Goal: Transaction & Acquisition: Book appointment/travel/reservation

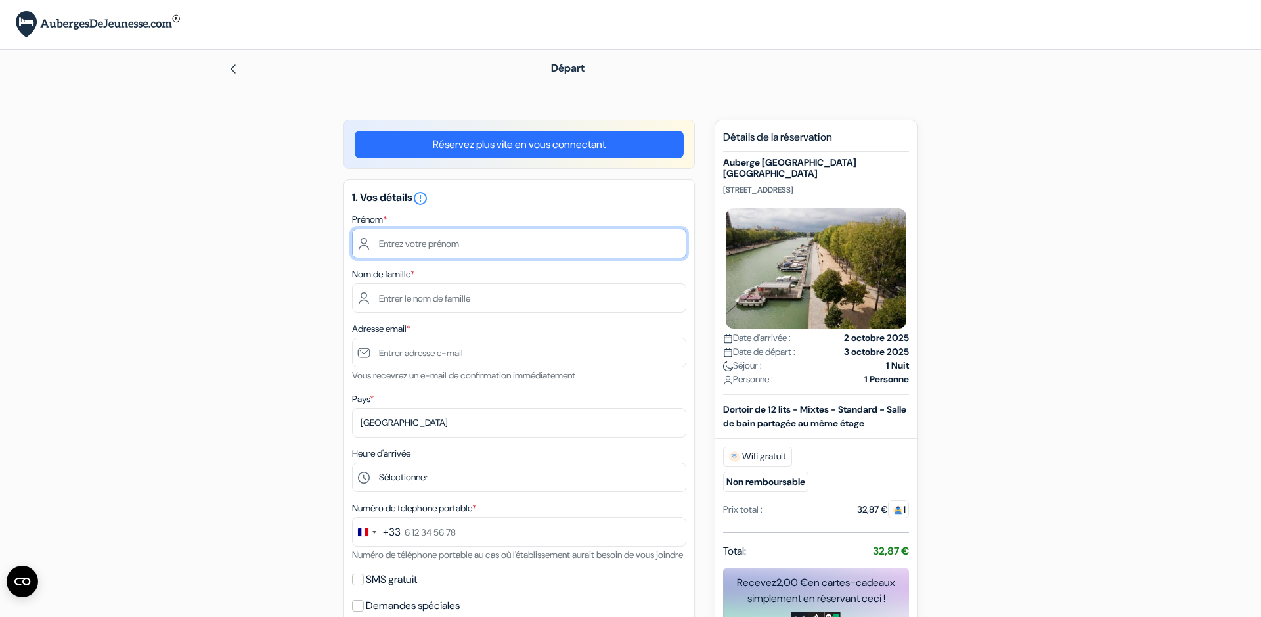
click at [451, 253] on input "text" at bounding box center [519, 244] width 334 height 30
type input "Bruno"
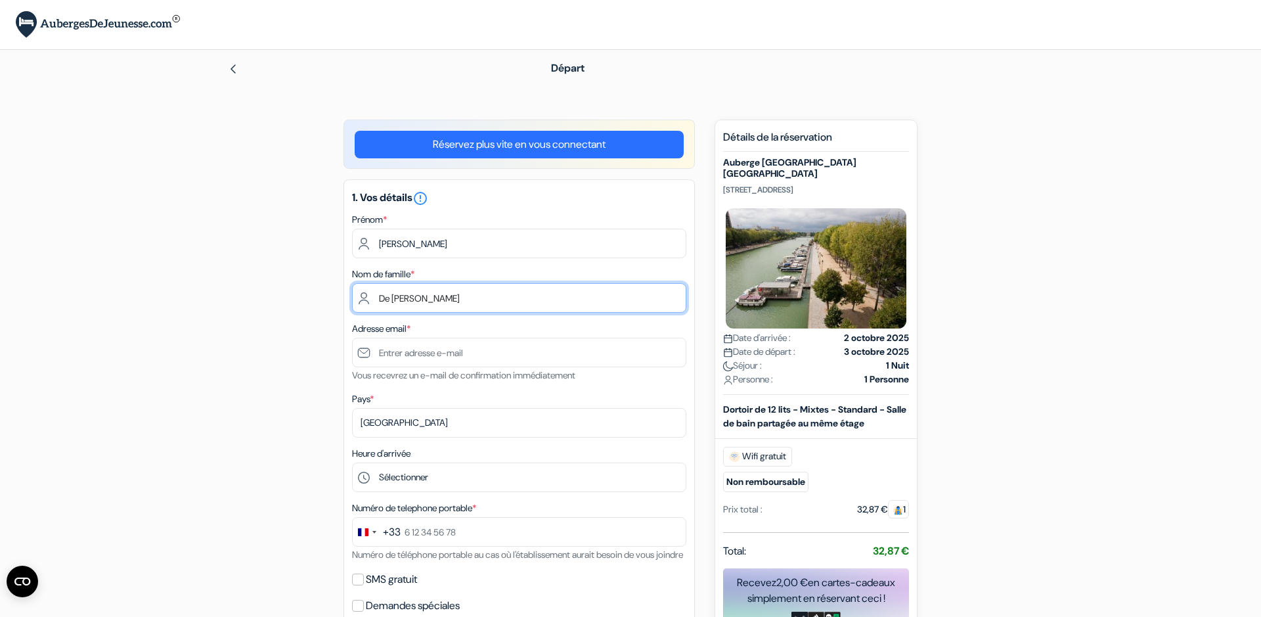
type input "De Courlon Ribeiro"
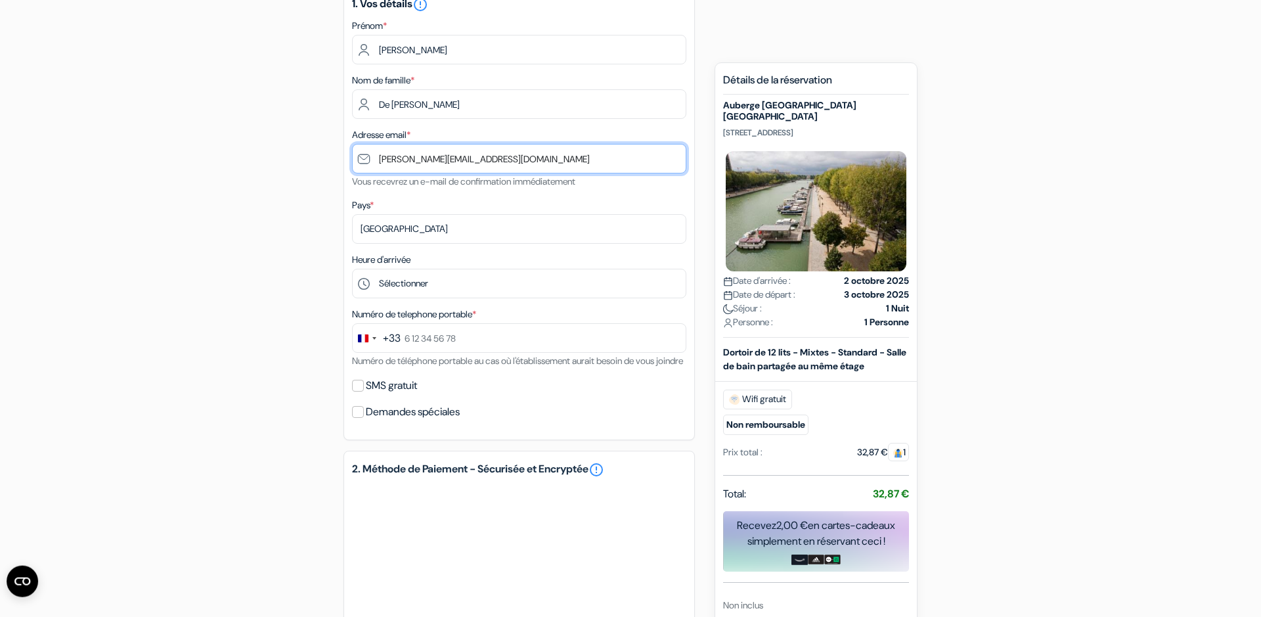
scroll to position [225, 0]
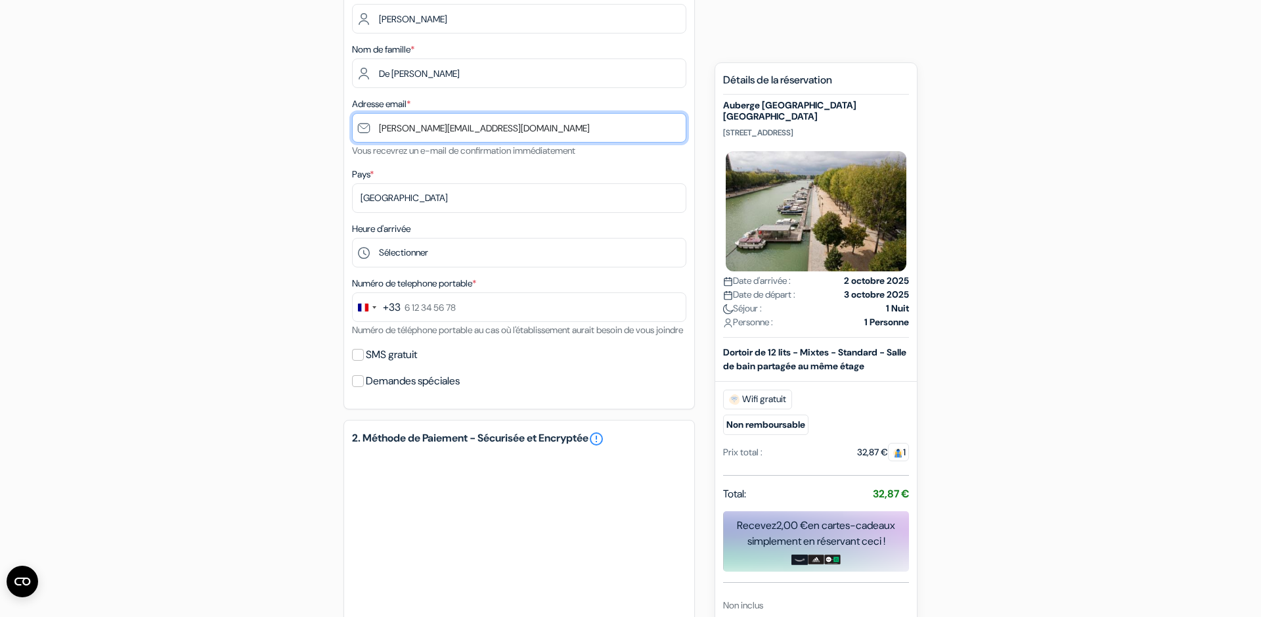
type input "[PERSON_NAME][EMAIL_ADDRESS][DOMAIN_NAME]"
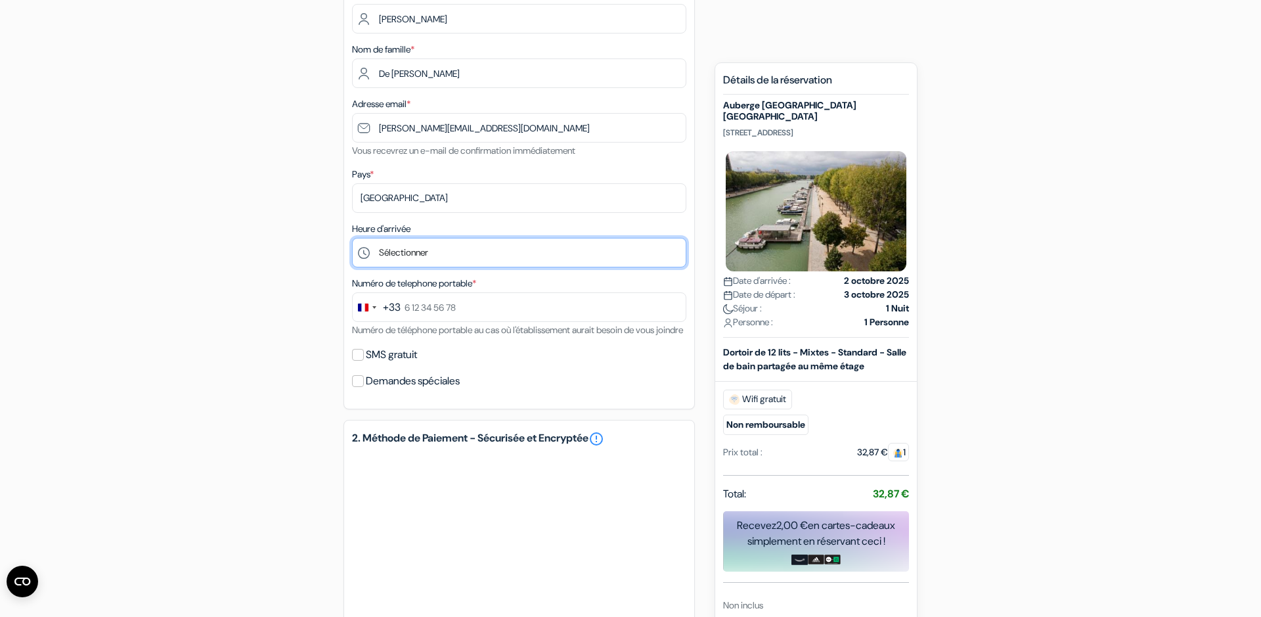
click at [352, 238] on select "Sélectionner 1:00 2:00 3:00 4:00 5:00 6:00 7:00 8:00 9:00 10:00 11:00 12:00 13:…" at bounding box center [519, 253] width 334 height 30
select select "20"
click option "20:00" at bounding box center [0, 0] width 0 height 0
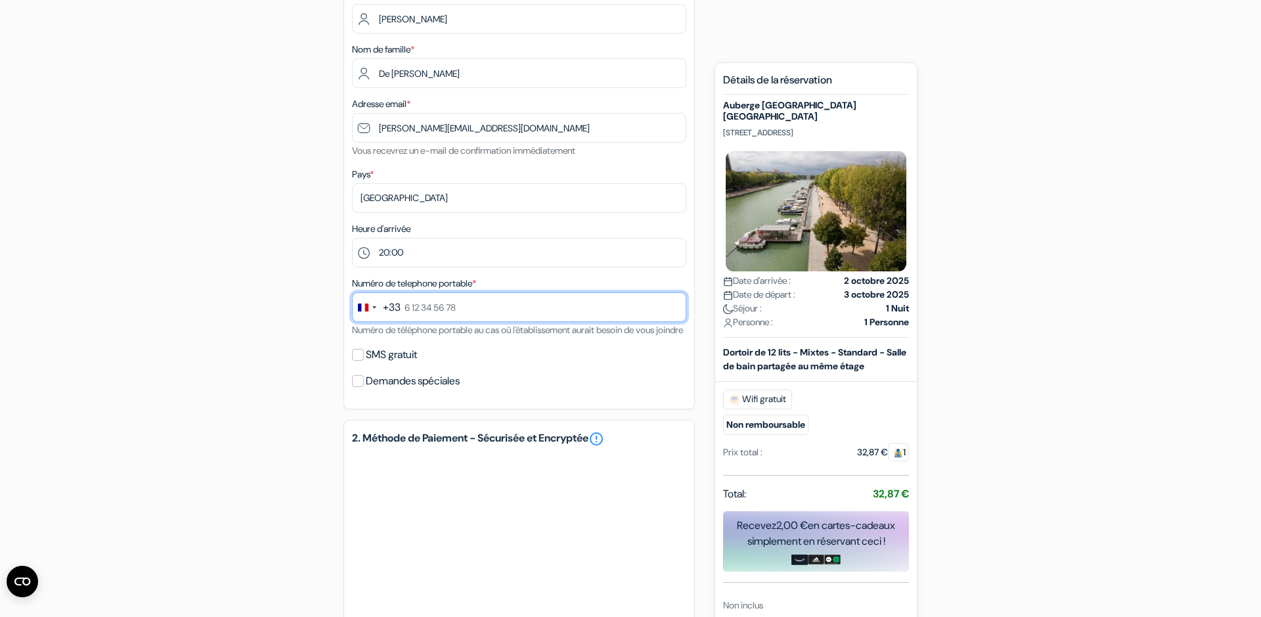
click at [461, 307] on input "text" at bounding box center [519, 307] width 334 height 30
type input "6 76 27 15 24"
click at [357, 361] on input "SMS gratuit" at bounding box center [358, 355] width 12 height 12
checkbox input "true"
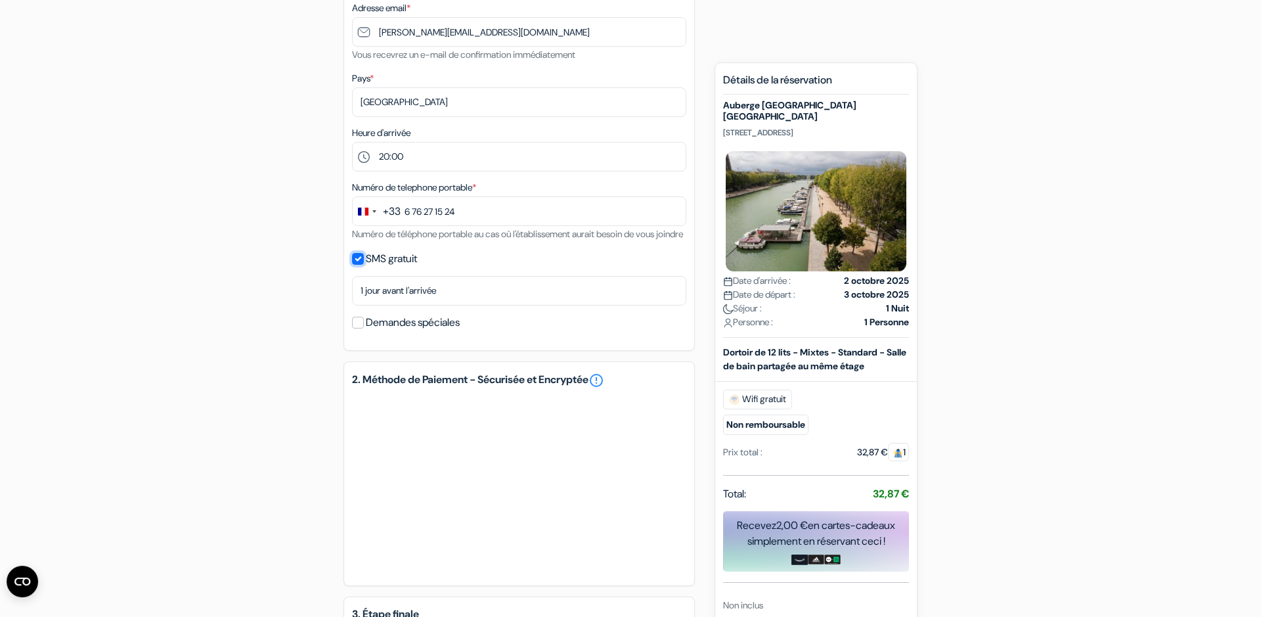
scroll to position [374, 0]
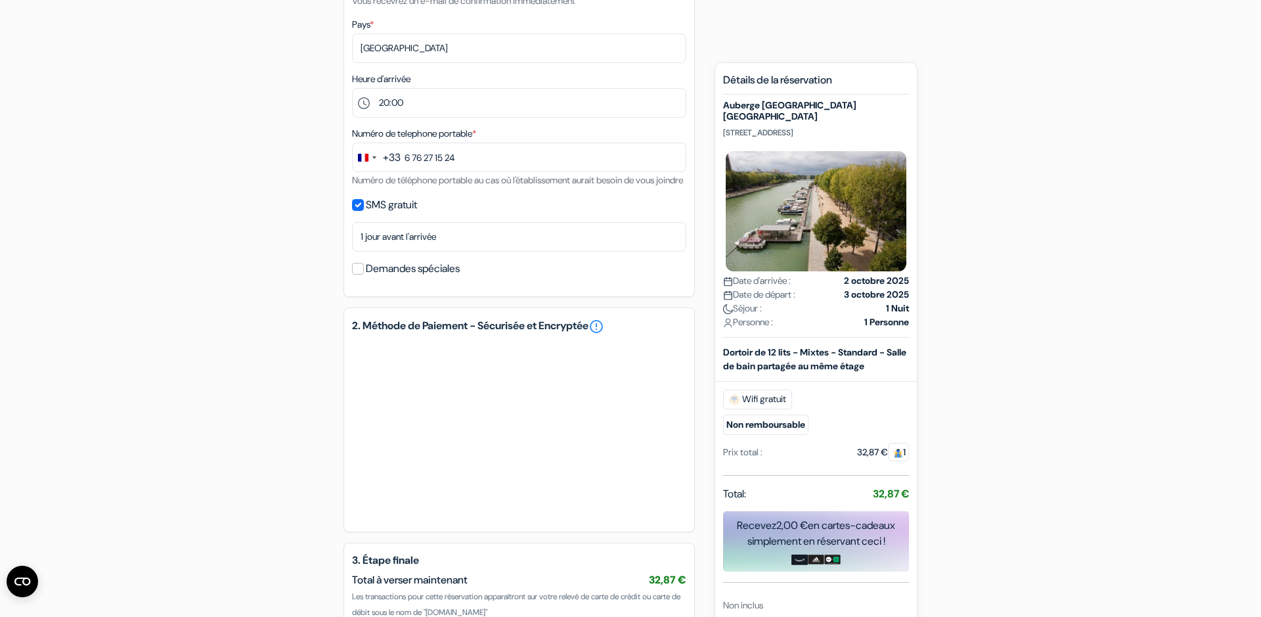
click at [273, 506] on div "add_box Auberge St Christopher's Inn Paris - Canal 159 rue de Crimée, Paris, Fr…" at bounding box center [630, 246] width 867 height 1002
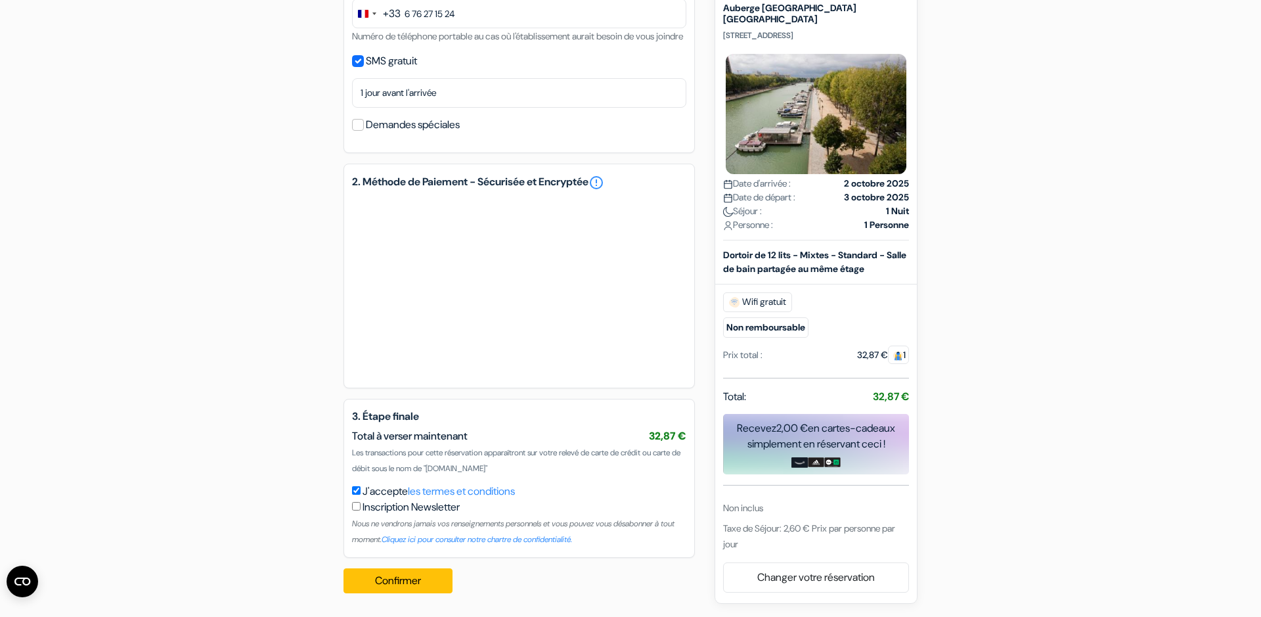
scroll to position [534, 0]
click at [419, 582] on button "Confirmer Loading..." at bounding box center [398, 580] width 109 height 25
